Goal: Browse casually: Explore the website without a specific task or goal

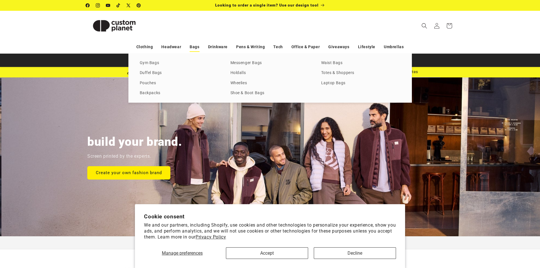
scroll to position [0, 540]
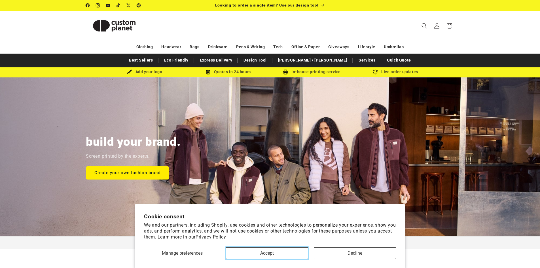
click at [288, 250] on button "Accept" at bounding box center [267, 253] width 82 height 12
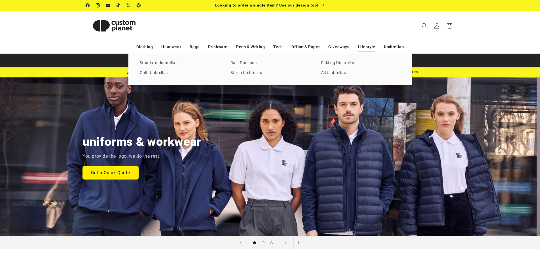
scroll to position [0, 0]
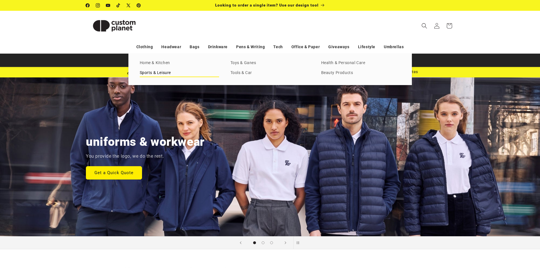
click at [167, 74] on link "Sports & Leisure" at bounding box center [179, 73] width 79 height 8
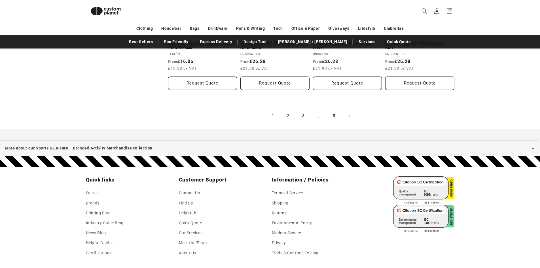
scroll to position [559, 0]
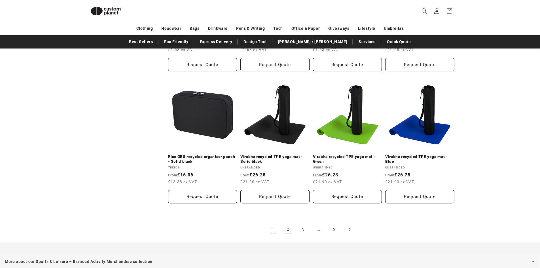
click at [284, 223] on link "2" at bounding box center [288, 229] width 12 height 12
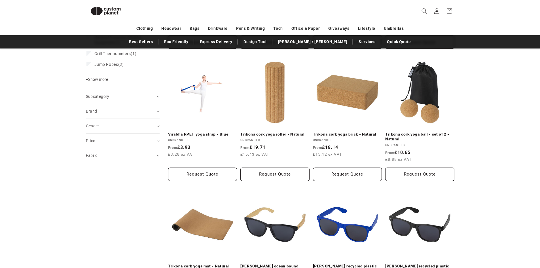
scroll to position [276, 0]
